Goal: Transaction & Acquisition: Purchase product/service

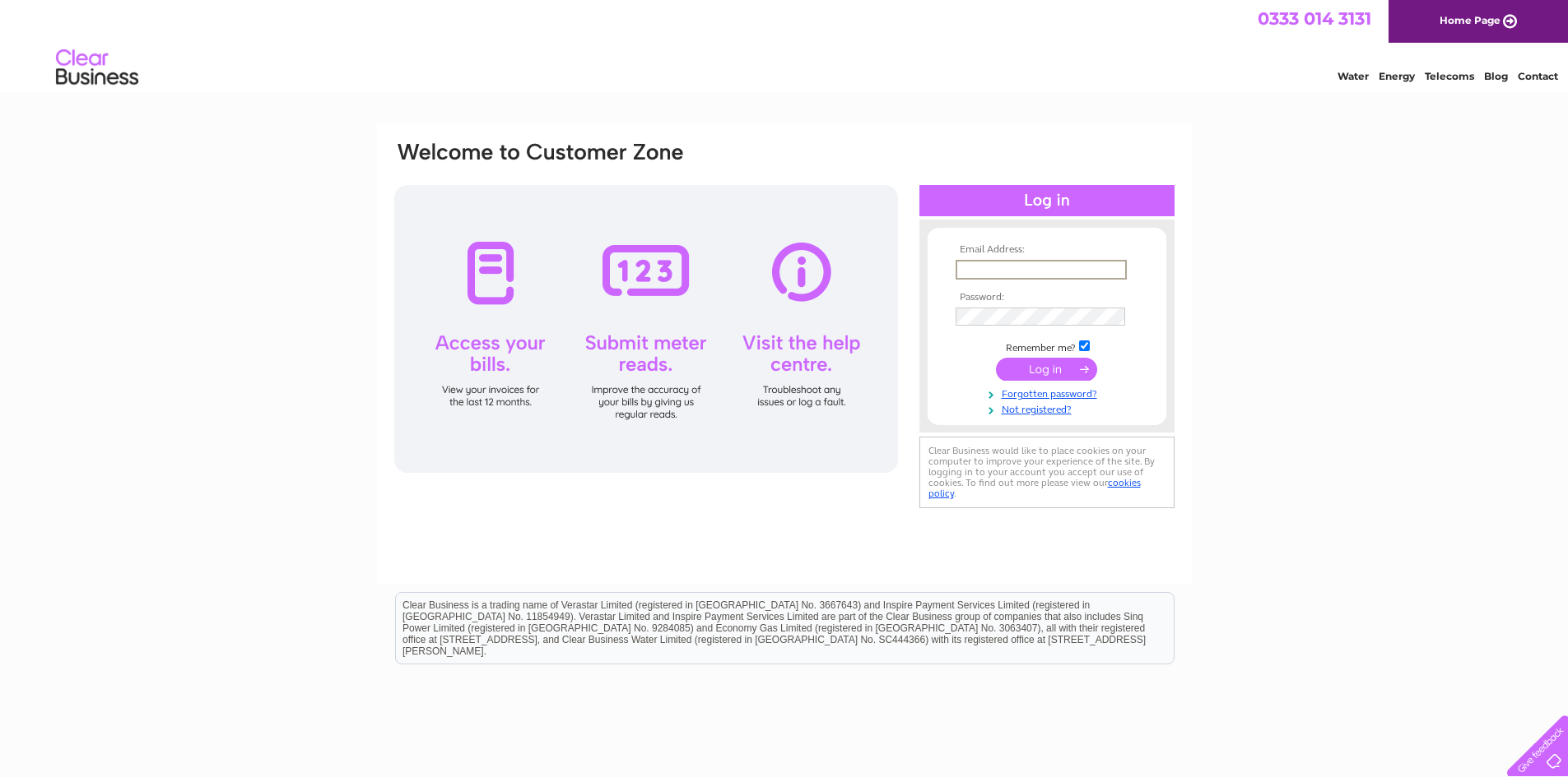
type input "claire@topazdetailing.com"
click at [1051, 363] on input "submit" at bounding box center [1046, 367] width 102 height 23
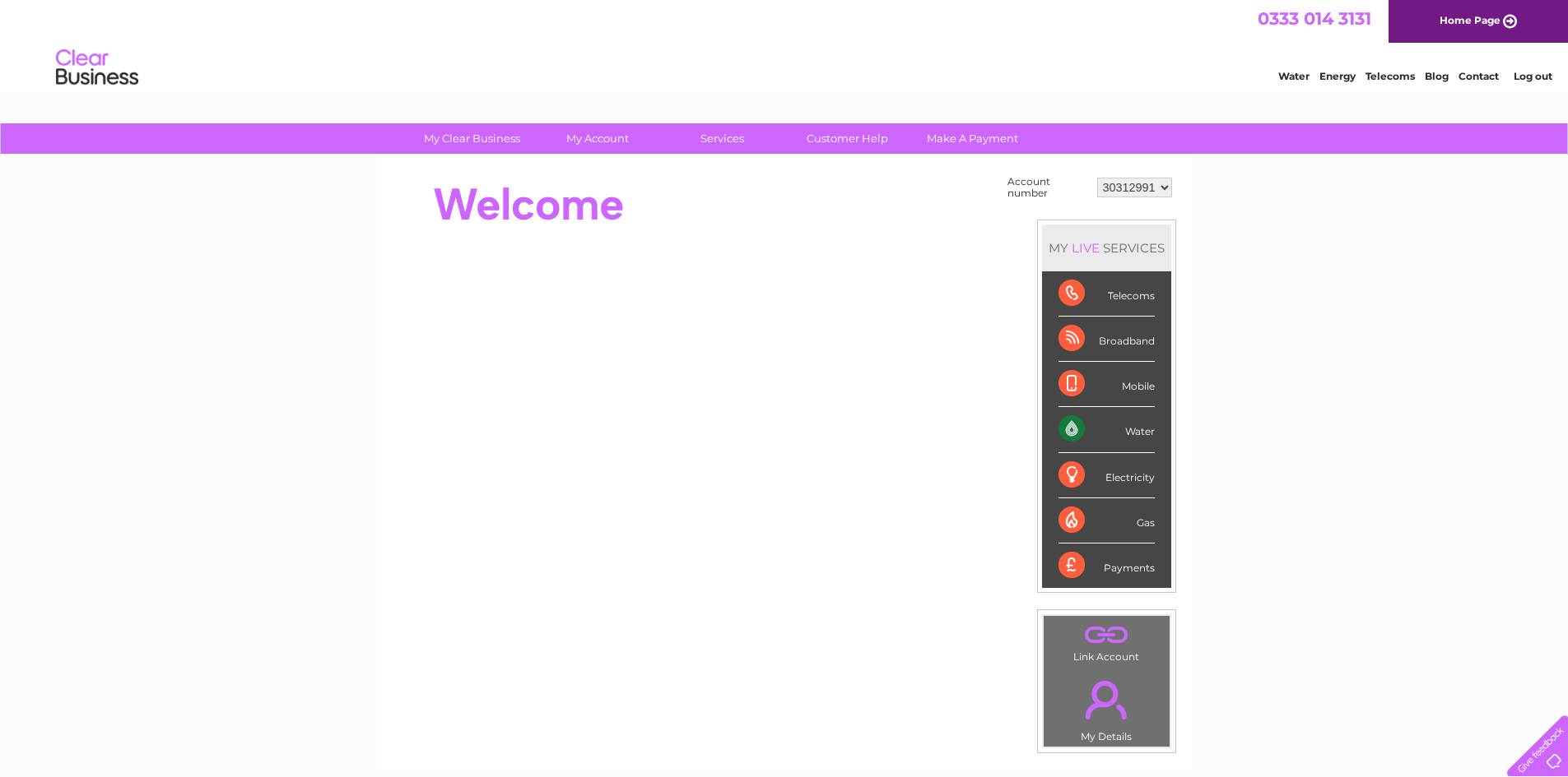
click at [1139, 436] on div "Water" at bounding box center [1106, 429] width 96 height 45
click at [1079, 433] on div "Water" at bounding box center [1106, 429] width 96 height 45
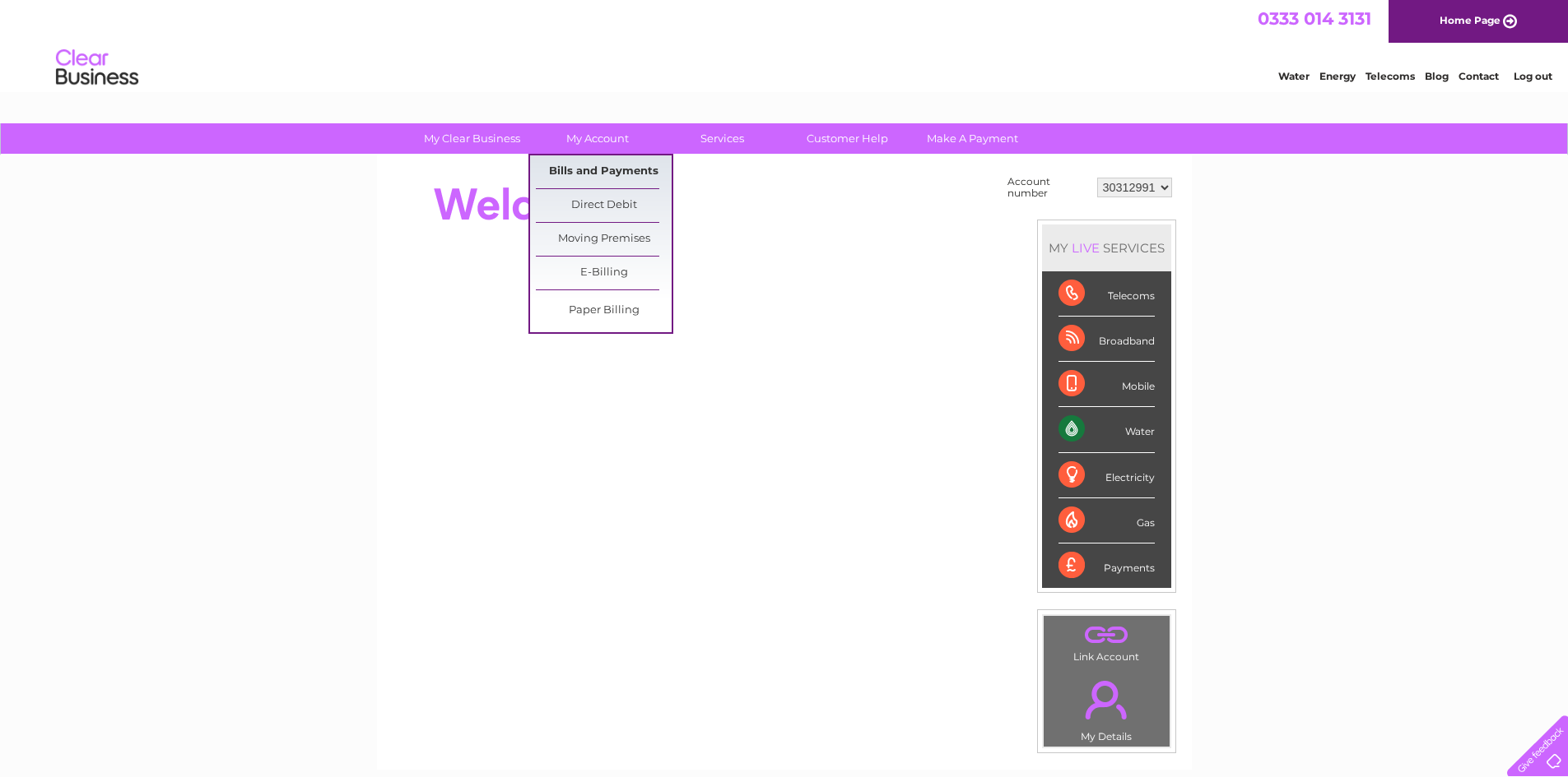
click at [574, 179] on link "Bills and Payments" at bounding box center [604, 171] width 135 height 33
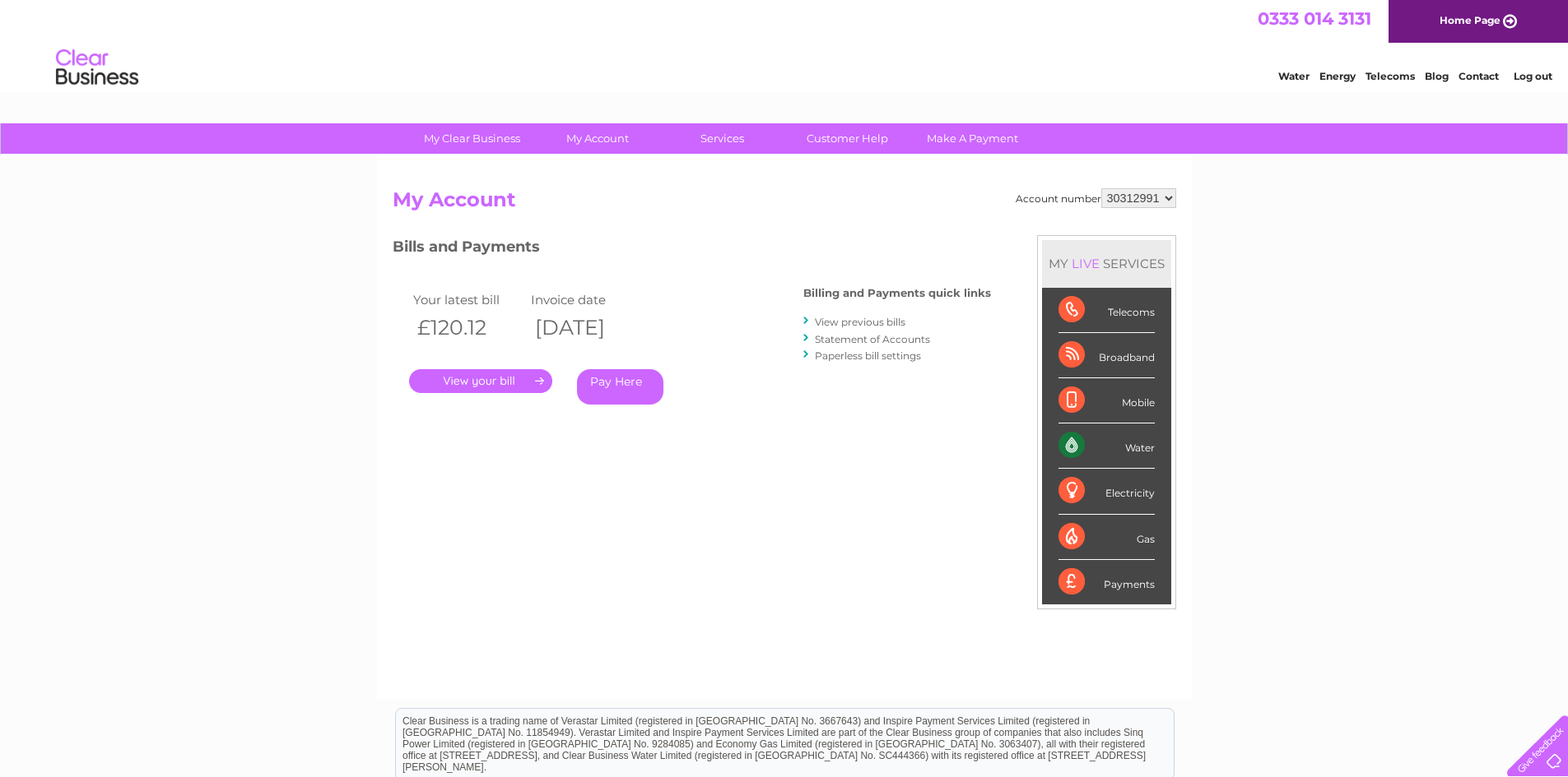
click at [624, 379] on link "Pay Here" at bounding box center [620, 387] width 86 height 36
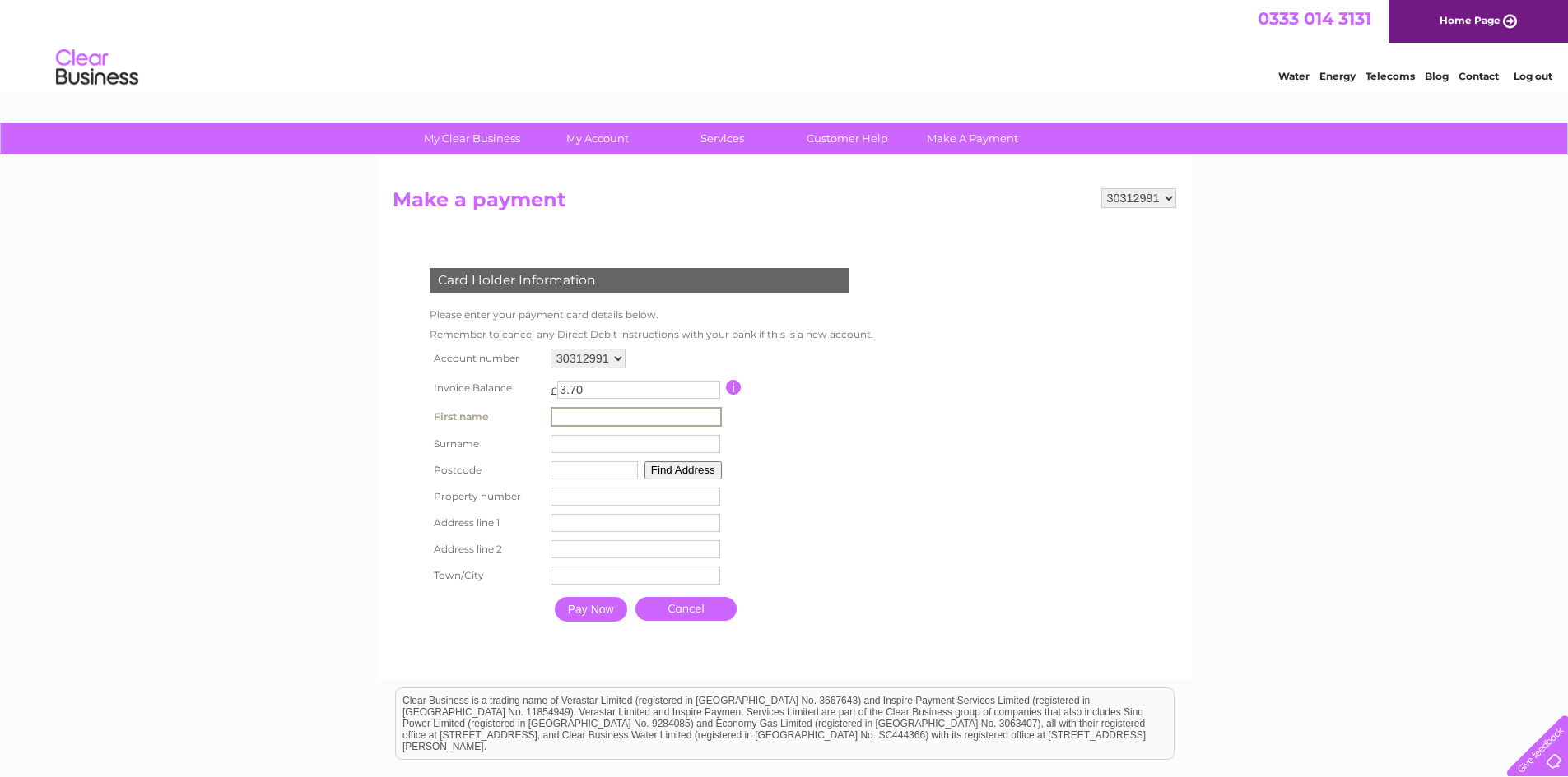
click at [581, 420] on input "text" at bounding box center [636, 416] width 171 height 20
type input "Claire"
click at [584, 445] on input "text" at bounding box center [635, 443] width 169 height 18
type input "Palmegiani"
click at [593, 474] on input "text" at bounding box center [594, 470] width 87 height 18
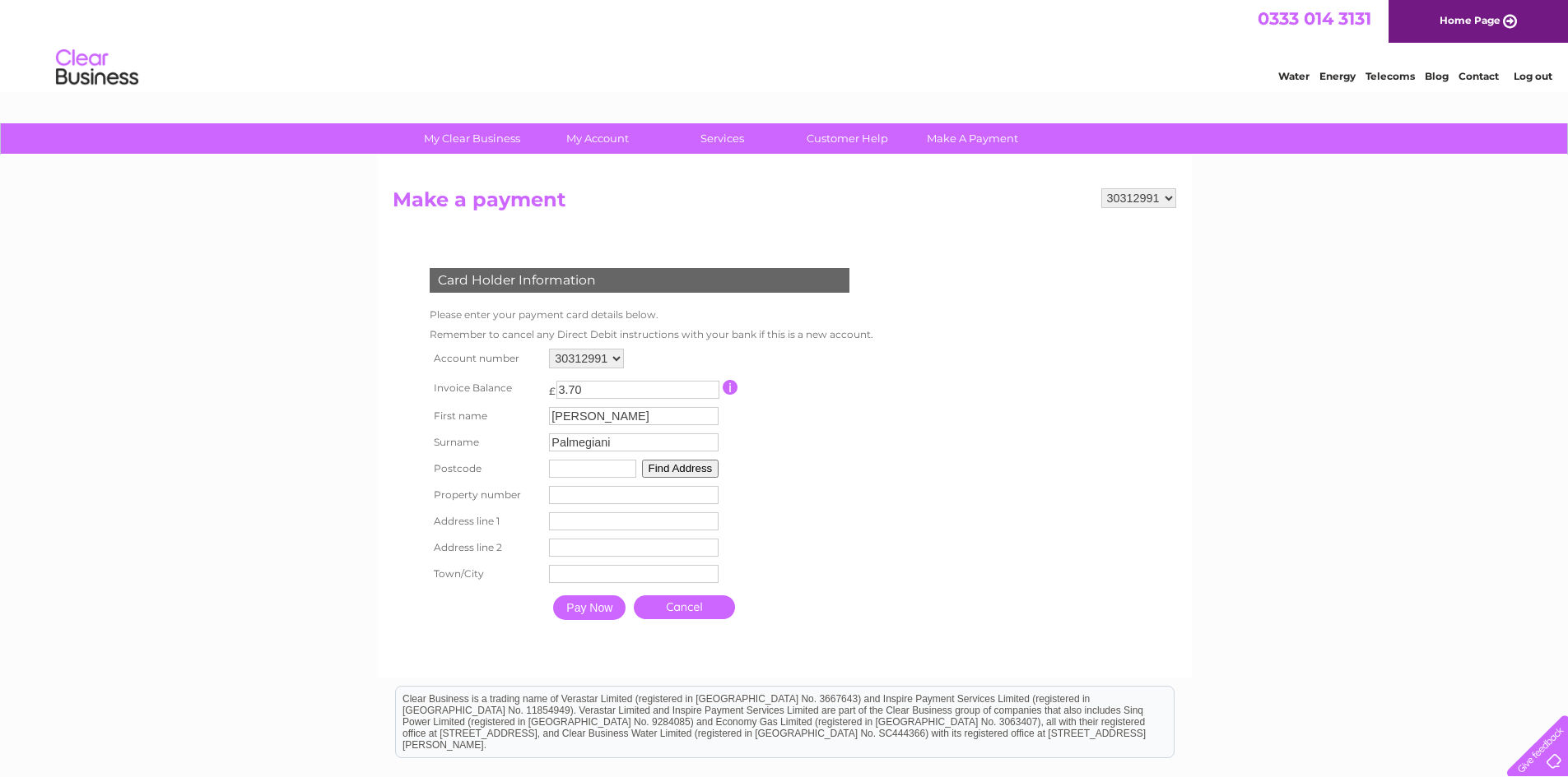
type input "G52 4NR"
click at [568, 498] on input "number" at bounding box center [634, 494] width 169 height 18
type input "2"
click at [620, 524] on input "text" at bounding box center [634, 521] width 169 height 18
type input "[GEOGRAPHIC_DATA]"
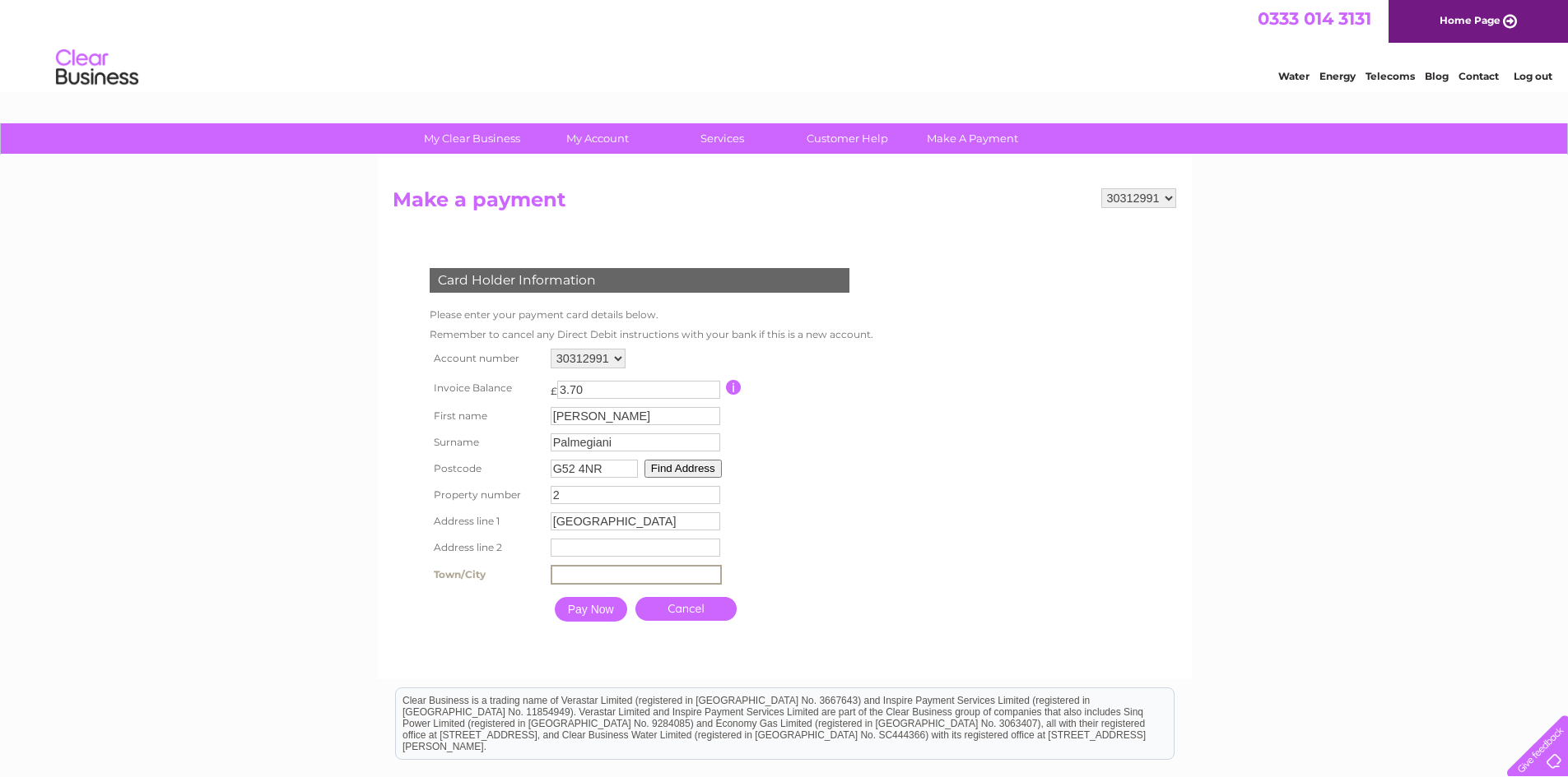
click at [620, 577] on input "text" at bounding box center [636, 574] width 171 height 20
type input "Glasgow"
click at [591, 623] on td "Pay Now" at bounding box center [591, 609] width 81 height 33
click at [594, 608] on input "Pay Now" at bounding box center [588, 608] width 72 height 24
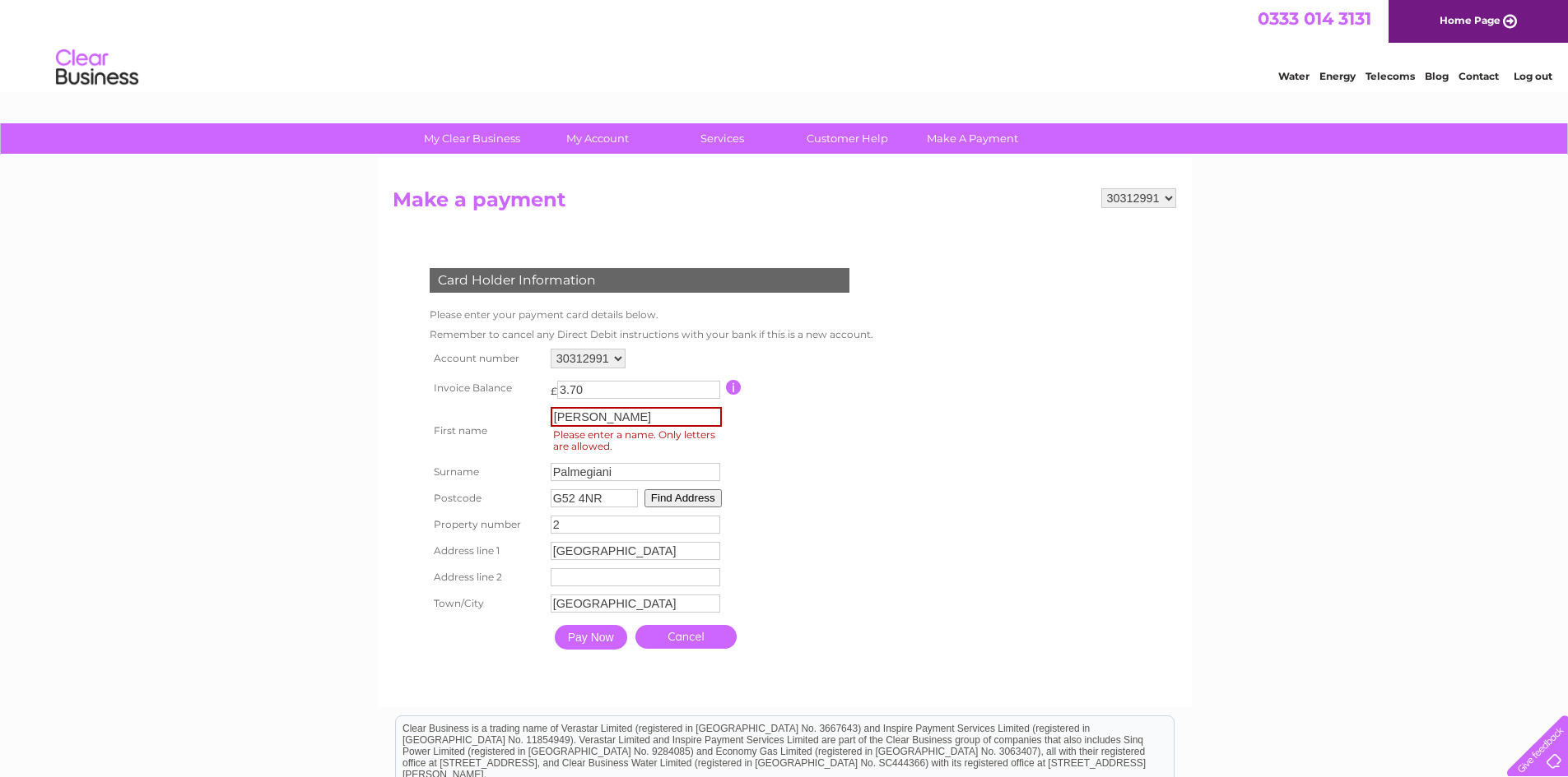
click at [605, 420] on input "Claire" at bounding box center [636, 416] width 171 height 20
type input "Claire"
click at [604, 642] on input "Pay Now" at bounding box center [590, 637] width 72 height 24
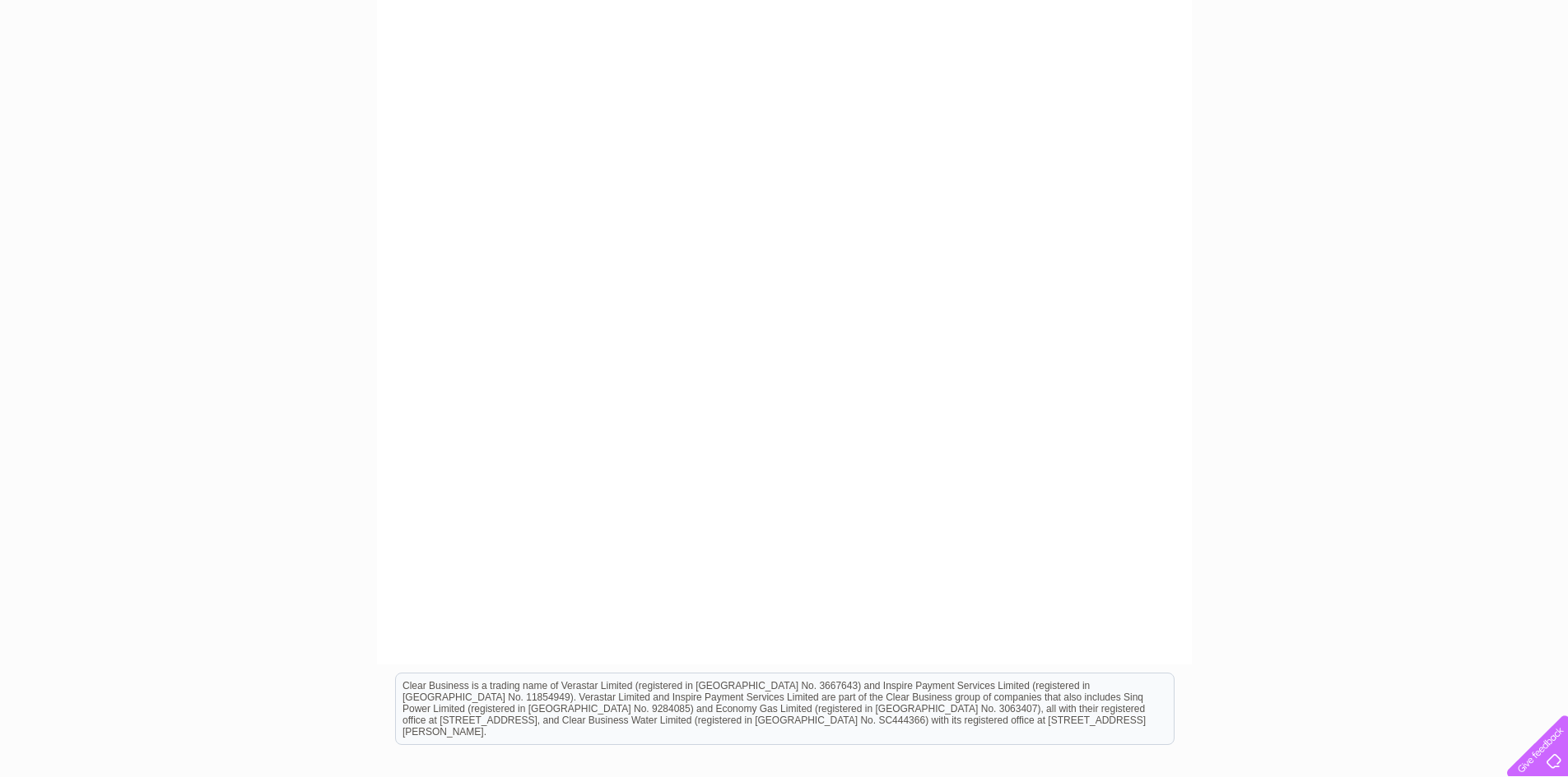
scroll to position [164, 0]
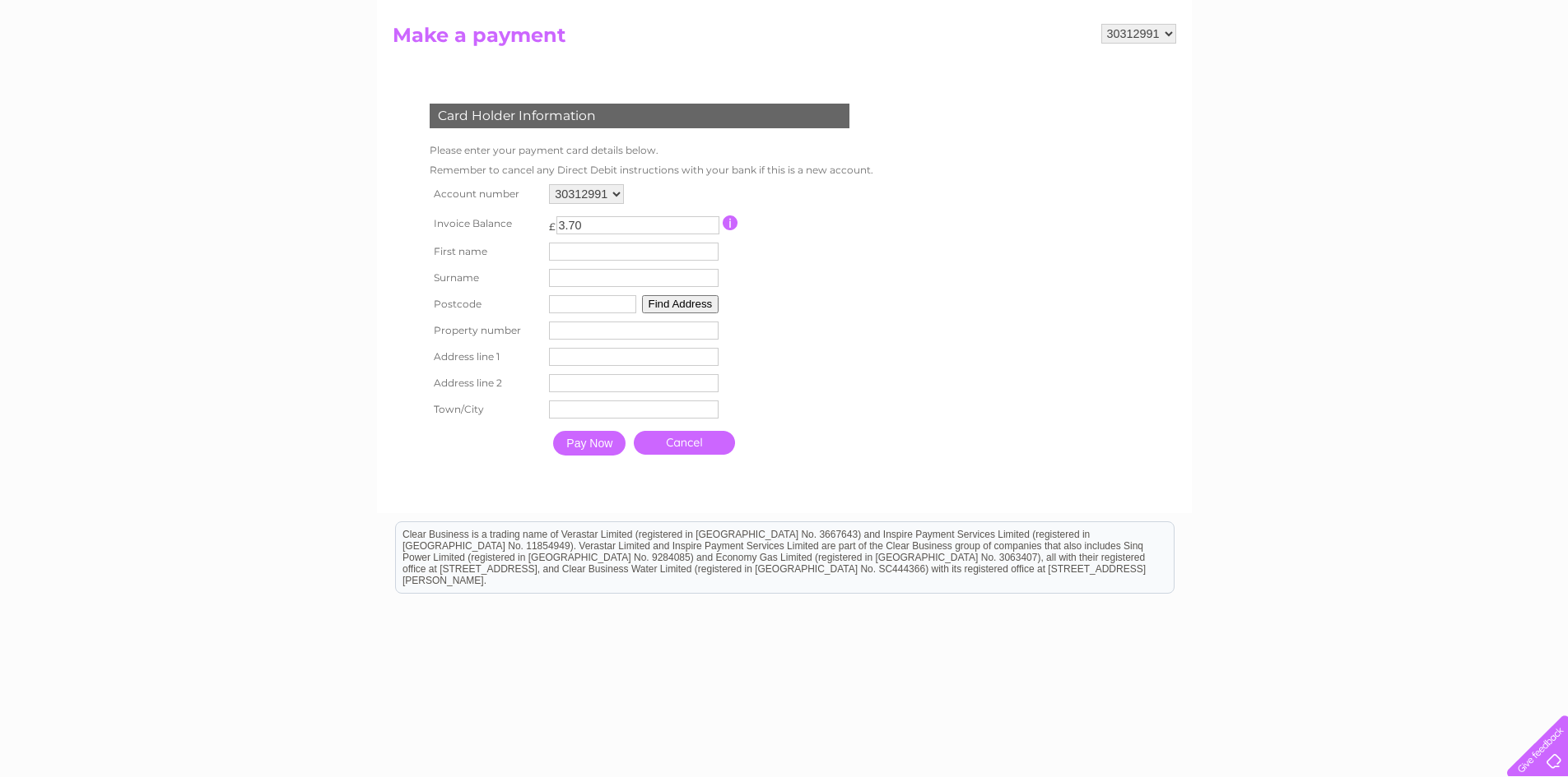
click at [598, 258] on input "text" at bounding box center [634, 251] width 169 height 18
type input "[PERSON_NAME]"
click at [588, 273] on input "text" at bounding box center [635, 279] width 169 height 18
type input "Palmegiani"
click at [558, 307] on input "text" at bounding box center [594, 305] width 87 height 18
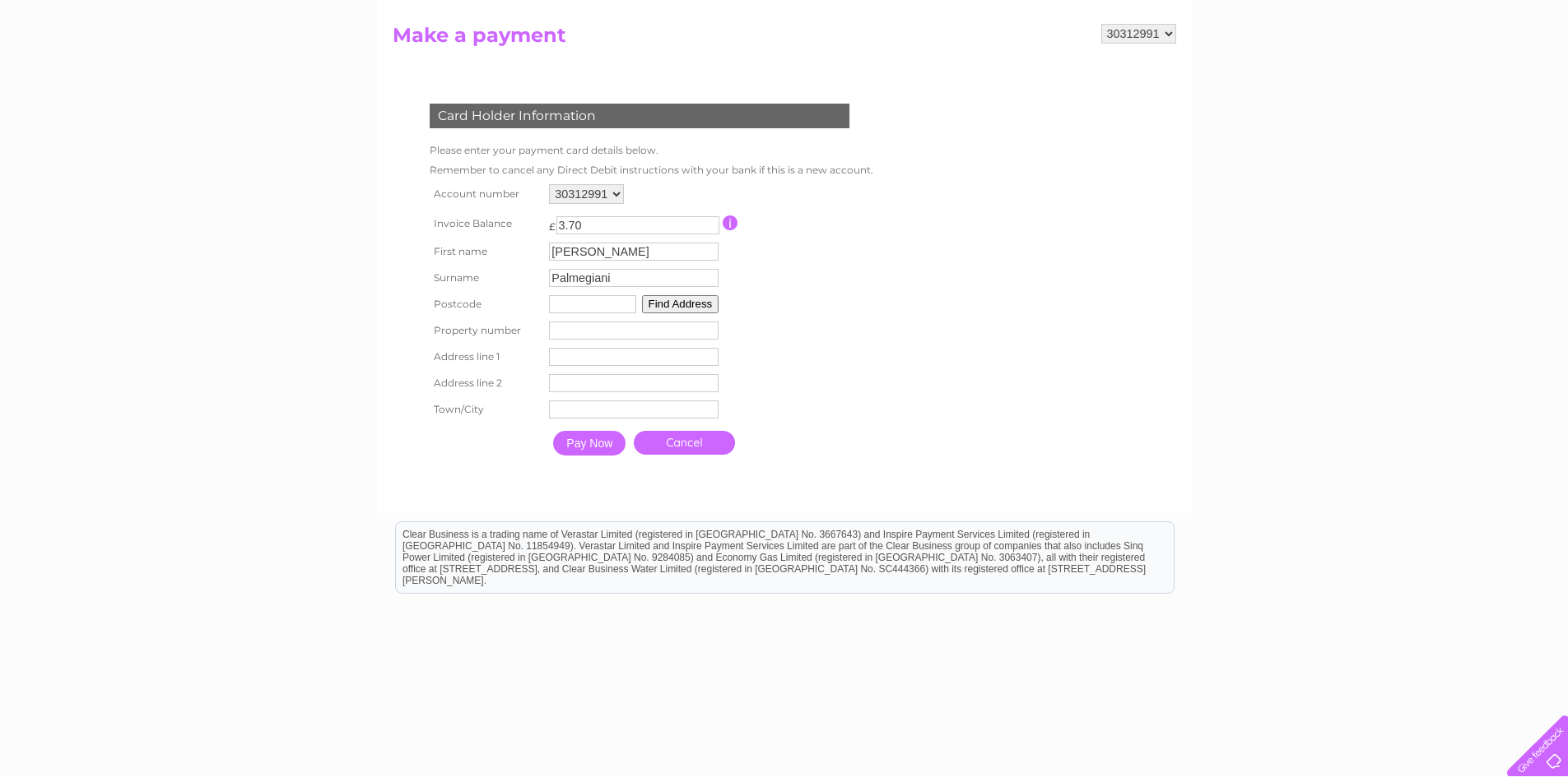
type input "G52 4NR"
click at [586, 336] on input "number" at bounding box center [634, 330] width 169 height 18
type input "2"
click at [584, 348] on input "text" at bounding box center [634, 356] width 169 height 18
type input "Buccleuch Avenue"
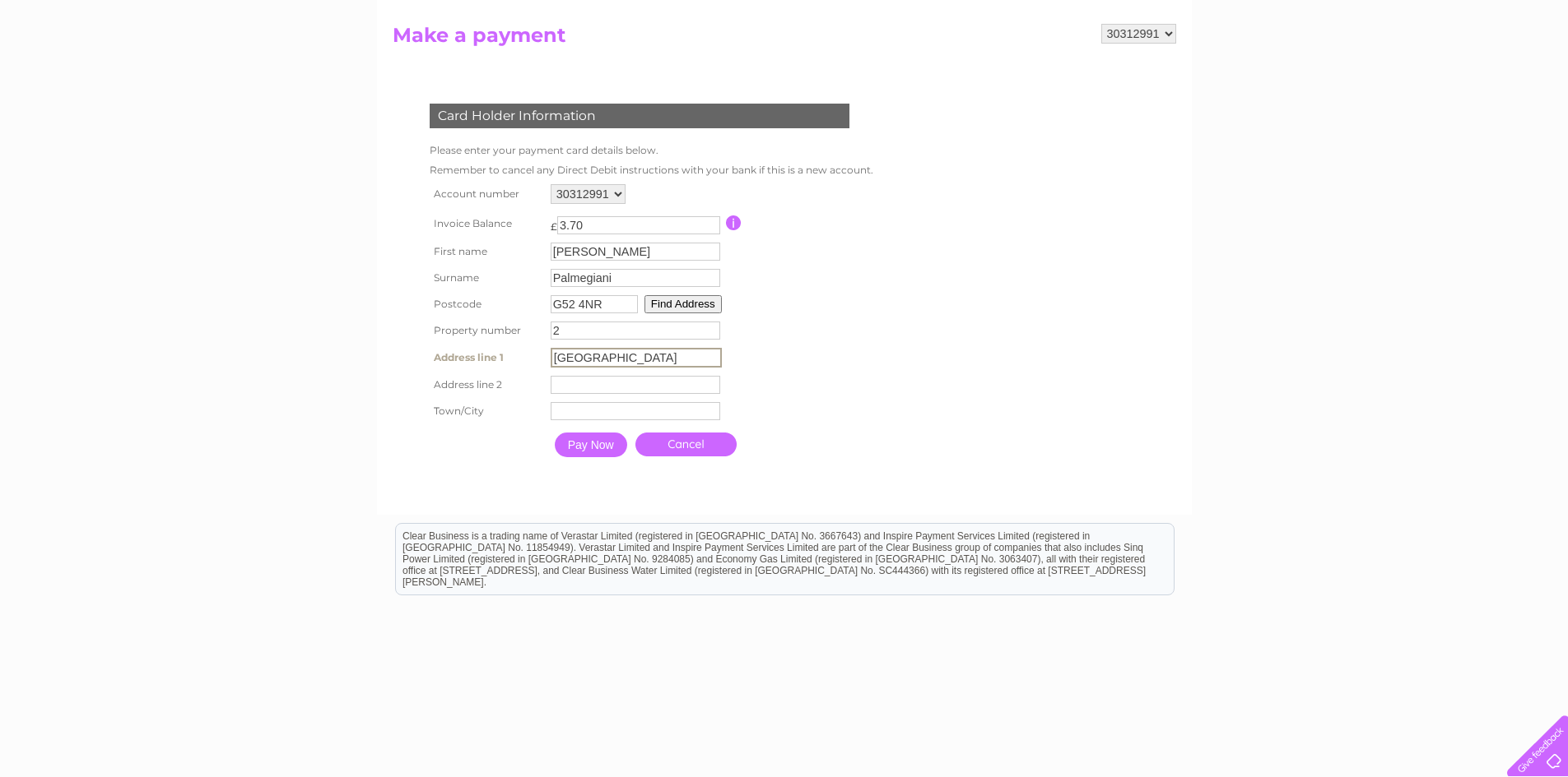
click at [572, 440] on input "Pay Now" at bounding box center [590, 445] width 72 height 24
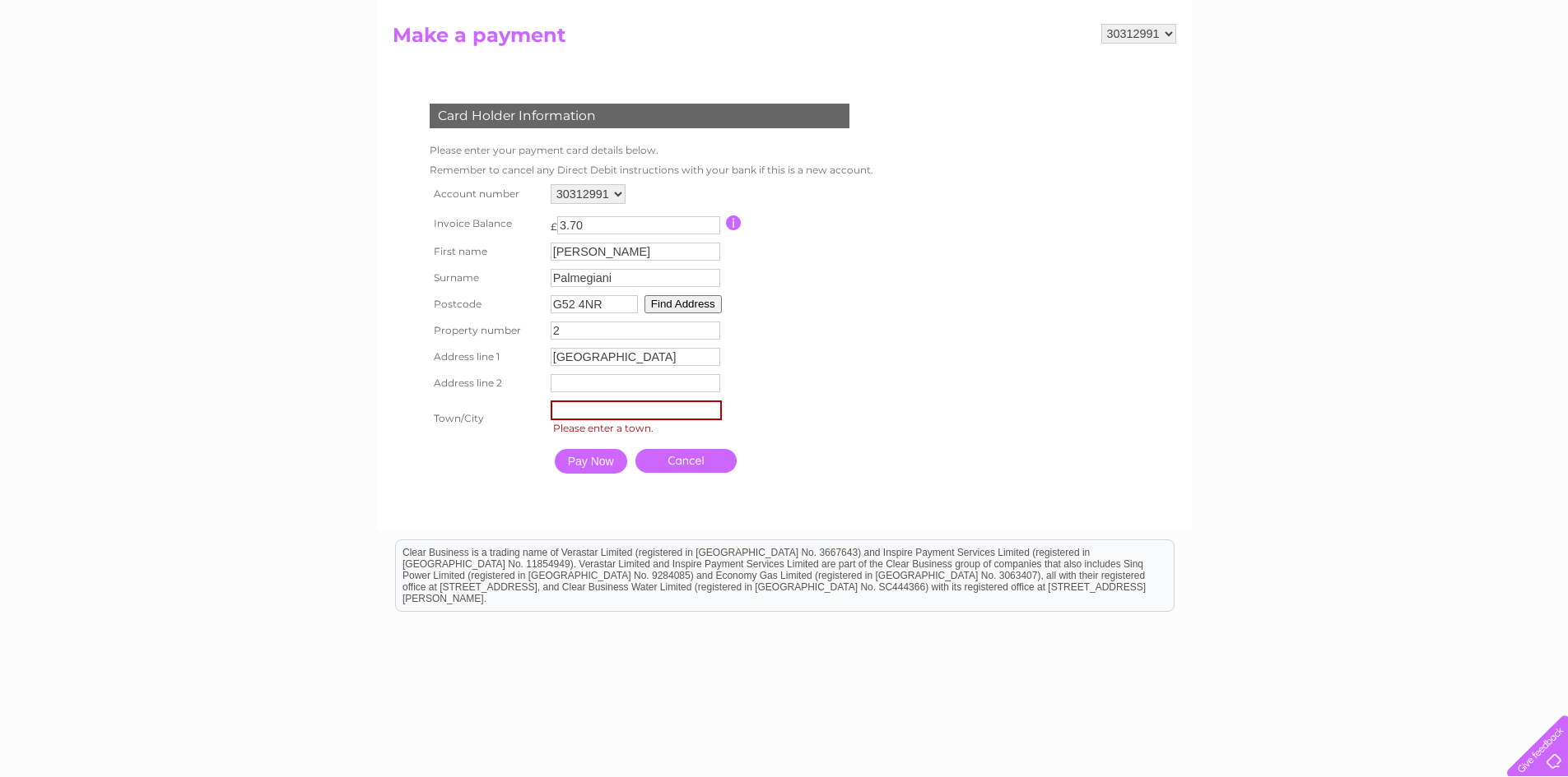
click at [619, 404] on input "text" at bounding box center [636, 410] width 171 height 20
type input "Glasgow"
click at [595, 460] on input "Pay Now" at bounding box center [590, 461] width 72 height 24
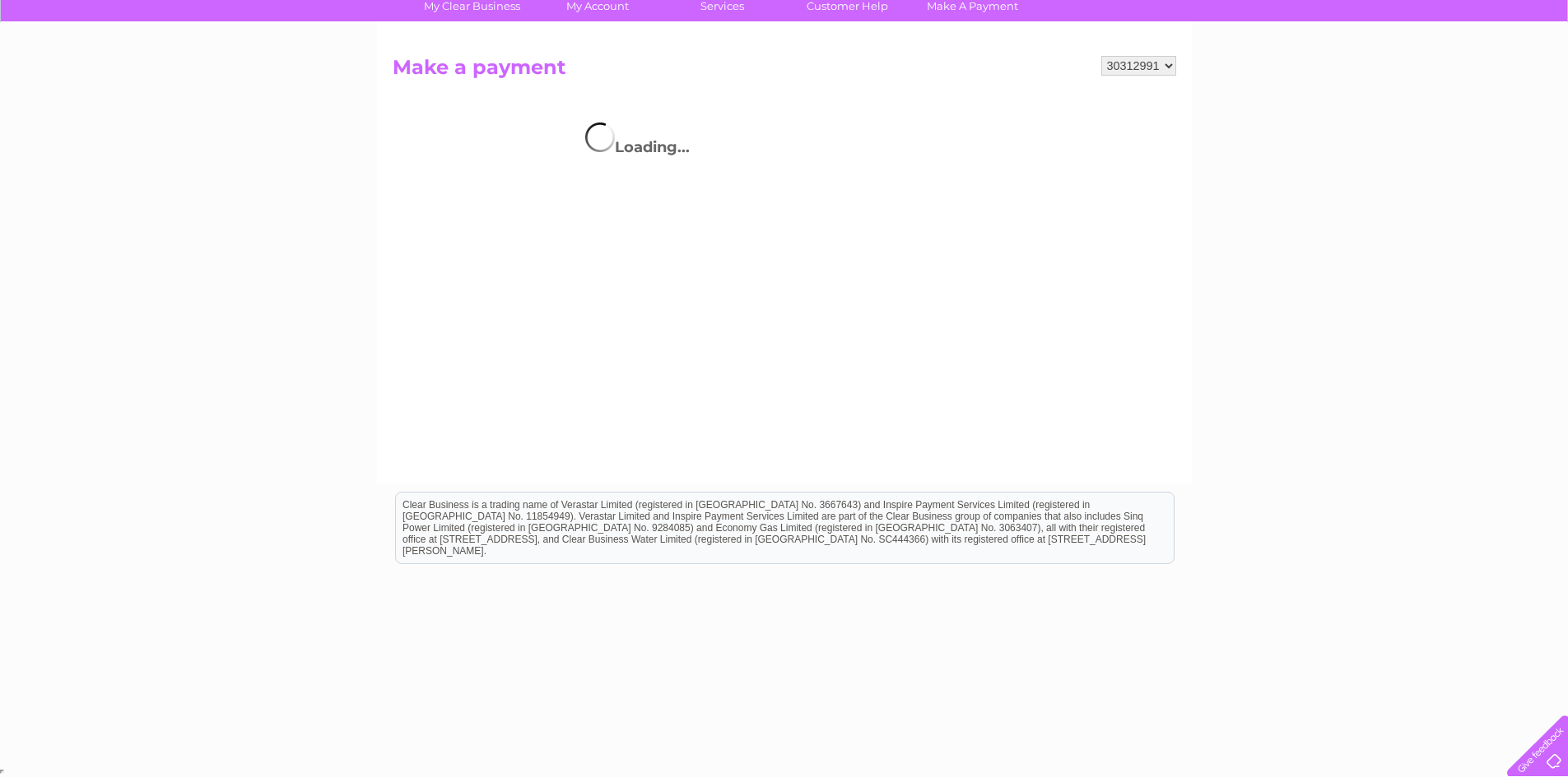
scroll to position [132, 0]
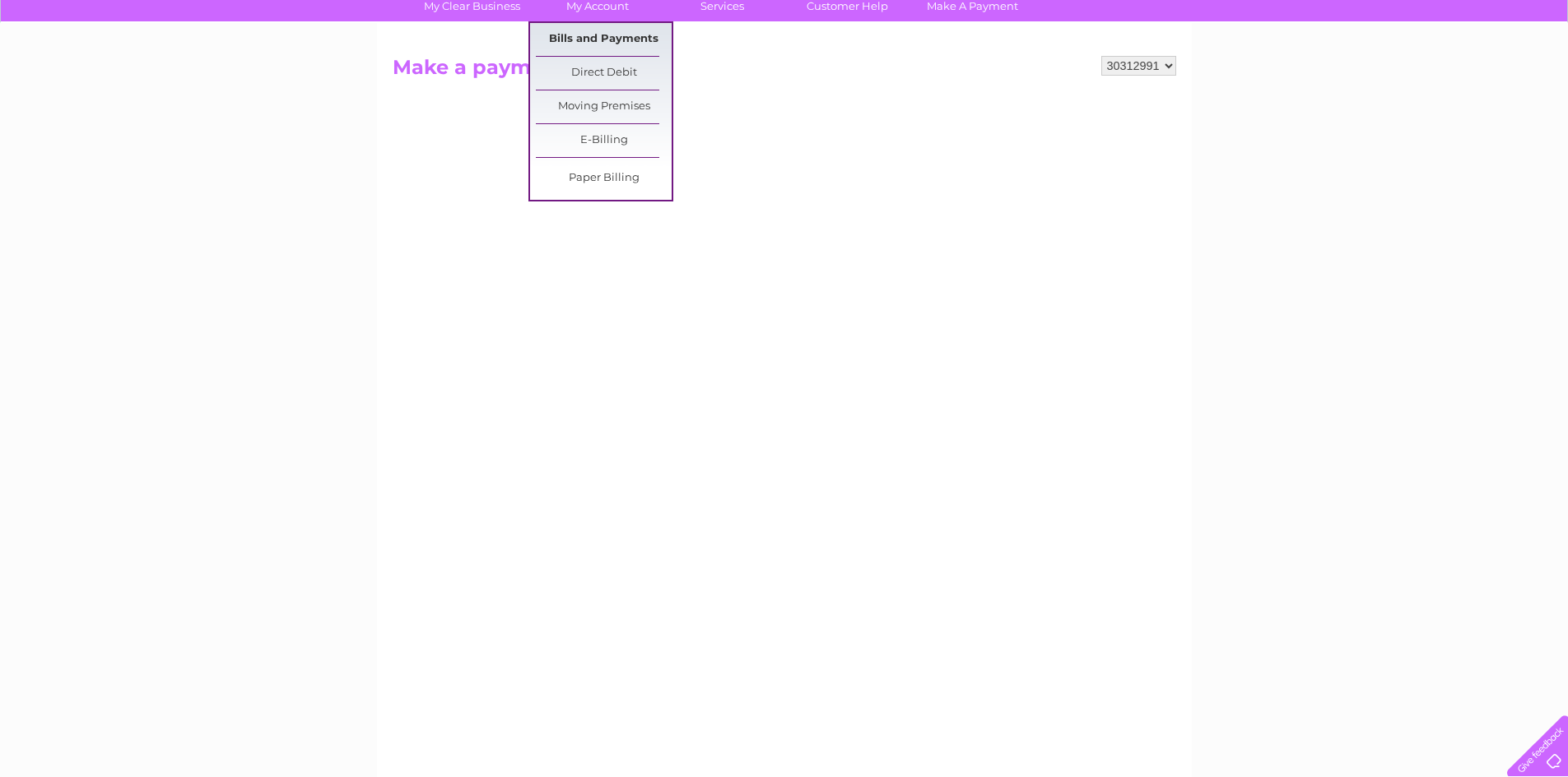
click at [592, 37] on link "Bills and Payments" at bounding box center [604, 39] width 135 height 33
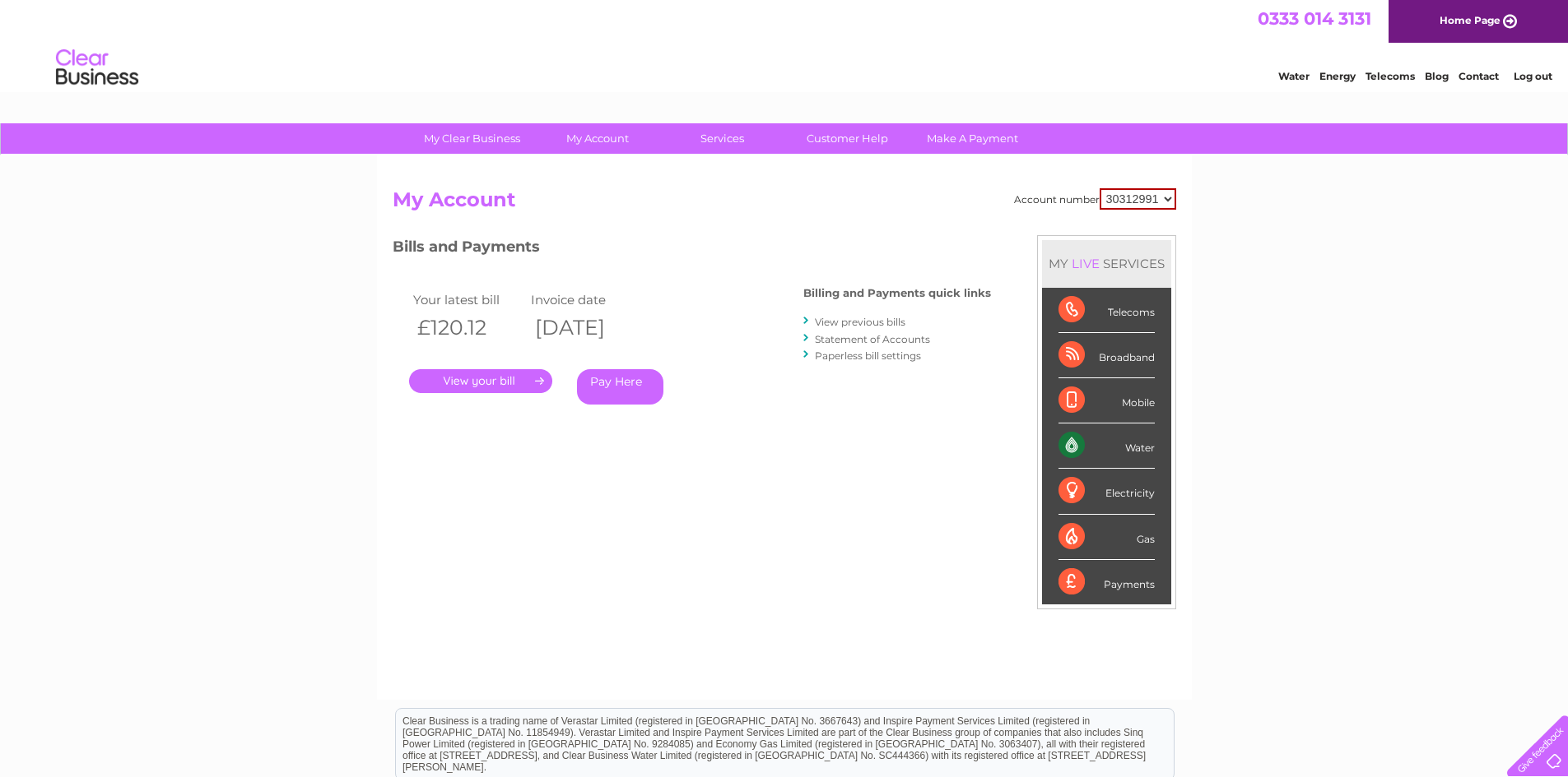
click at [467, 380] on link "." at bounding box center [480, 381] width 143 height 23
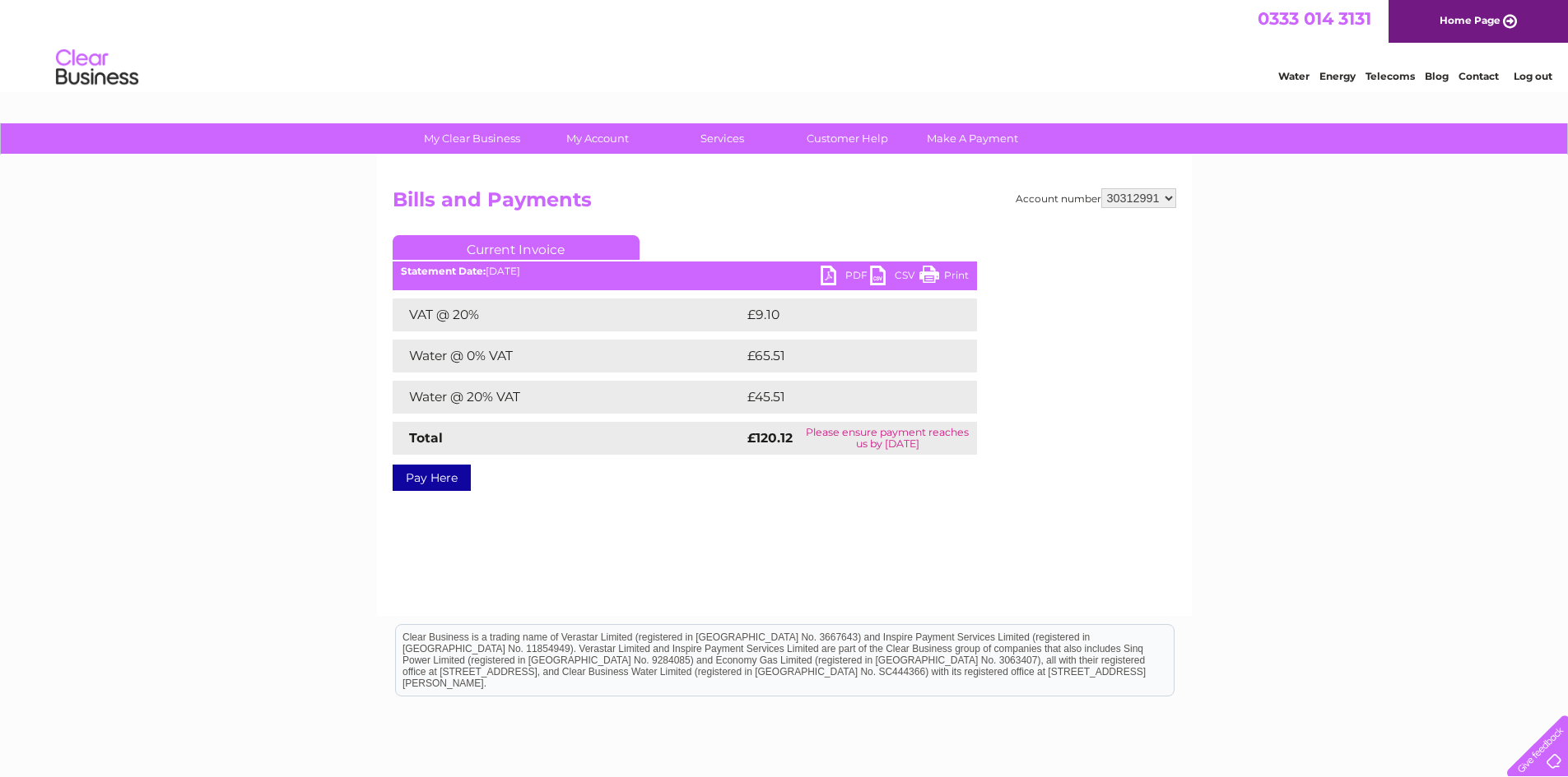
click at [831, 272] on link "PDF" at bounding box center [845, 277] width 50 height 23
click at [830, 267] on link "PDF" at bounding box center [845, 277] width 50 height 23
